Goal: Information Seeking & Learning: Learn about a topic

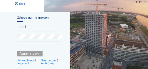
type input "[EMAIL_ADDRESS][DOMAIN_NAME]"
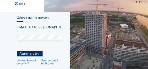
click at [28, 55] on div "Aanmelden." at bounding box center [30, 54] width 26 height 6
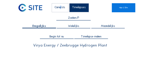
click at [59, 10] on div "Camera's" at bounding box center [60, 7] width 17 height 9
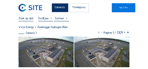
click at [124, 33] on icon at bounding box center [124, 33] width 3 height 4
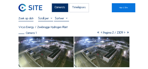
click at [124, 32] on icon at bounding box center [124, 33] width 3 height 4
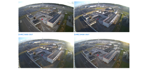
scroll to position [31, 0]
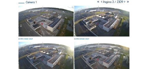
click at [124, 2] on icon at bounding box center [124, 2] width 3 height 4
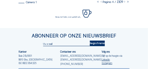
click at [124, 2] on icon at bounding box center [124, 2] width 3 height 4
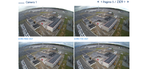
click at [124, 2] on icon at bounding box center [124, 2] width 3 height 4
click at [124, 1] on icon at bounding box center [124, 2] width 3 height 4
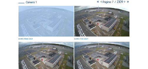
click at [124, 1] on icon at bounding box center [124, 2] width 3 height 4
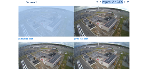
click at [124, 1] on icon at bounding box center [124, 2] width 3 height 4
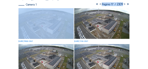
scroll to position [26, 0]
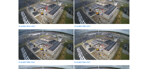
scroll to position [39, 0]
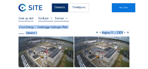
click at [124, 33] on icon at bounding box center [124, 33] width 3 height 4
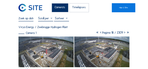
click at [124, 33] on icon at bounding box center [124, 33] width 3 height 4
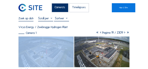
click at [124, 33] on icon at bounding box center [124, 33] width 3 height 4
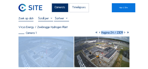
click at [124, 33] on icon at bounding box center [124, 33] width 3 height 4
click at [124, 32] on icon at bounding box center [124, 33] width 3 height 4
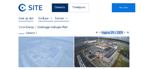
click at [124, 32] on icon at bounding box center [124, 33] width 3 height 4
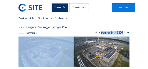
click at [124, 32] on icon at bounding box center [124, 33] width 3 height 4
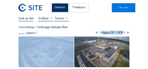
click at [124, 32] on icon at bounding box center [124, 33] width 3 height 4
click at [124, 31] on icon at bounding box center [124, 33] width 3 height 4
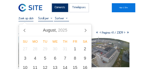
click at [31, 20] on input "text" at bounding box center [25, 18] width 15 height 4
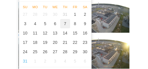
scroll to position [39, 0]
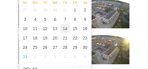
click at [64, 29] on div "14" at bounding box center [65, 28] width 10 height 9
type input "[DATE] 20:41"
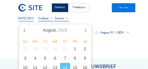
click at [110, 51] on div "Camera's Timelapses Mijn C-Site [DATE] 20:41 Volledig [PERSON_NAME] Virya Energ…" at bounding box center [74, 57] width 148 height 114
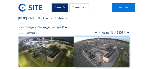
click at [124, 32] on icon at bounding box center [124, 33] width 3 height 4
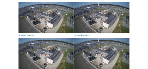
scroll to position [5, 0]
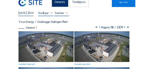
click at [124, 27] on icon at bounding box center [124, 28] width 3 height 4
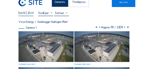
click at [124, 28] on icon at bounding box center [124, 28] width 3 height 4
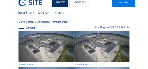
click at [124, 26] on icon at bounding box center [124, 28] width 3 height 4
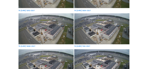
scroll to position [279, 0]
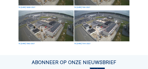
click at [50, 33] on img at bounding box center [45, 25] width 55 height 31
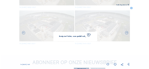
scroll to position [282, 0]
